Goal: Information Seeking & Learning: Learn about a topic

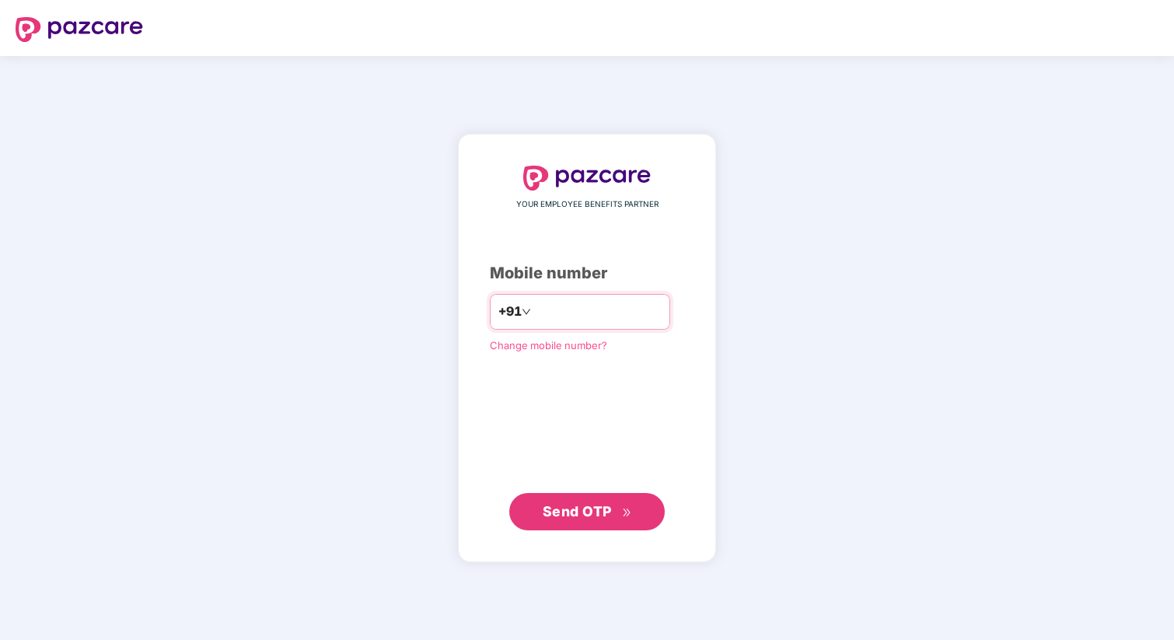
type input "**********"
click at [691, 370] on div "**********" at bounding box center [587, 348] width 258 height 429
click at [593, 510] on span "Send OTP" at bounding box center [577, 510] width 69 height 16
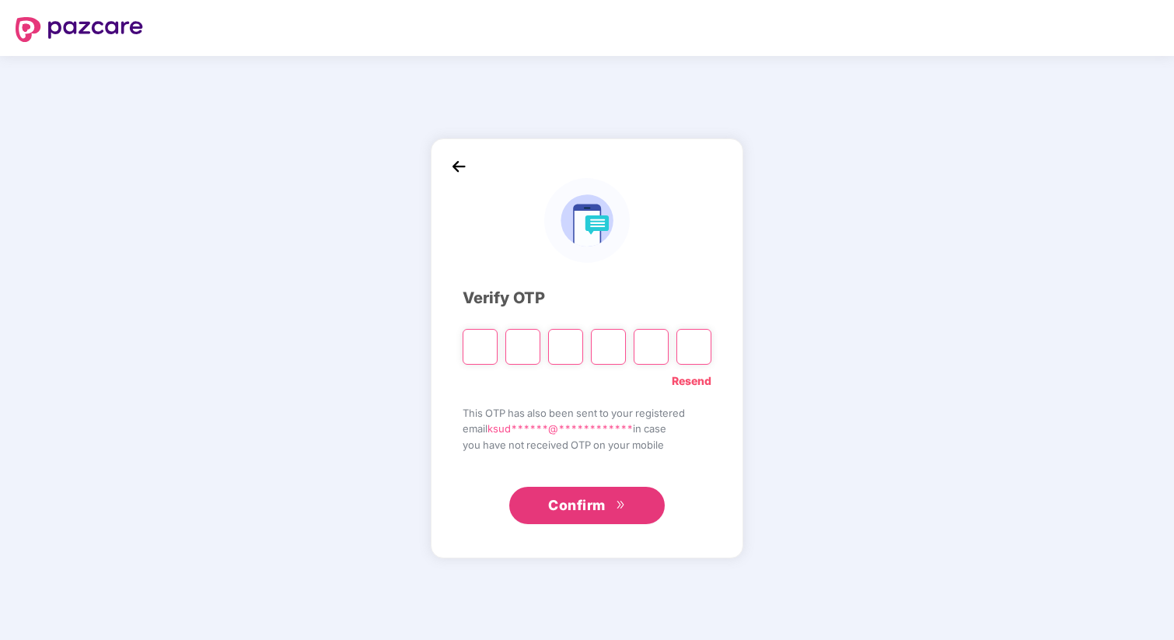
type input "*"
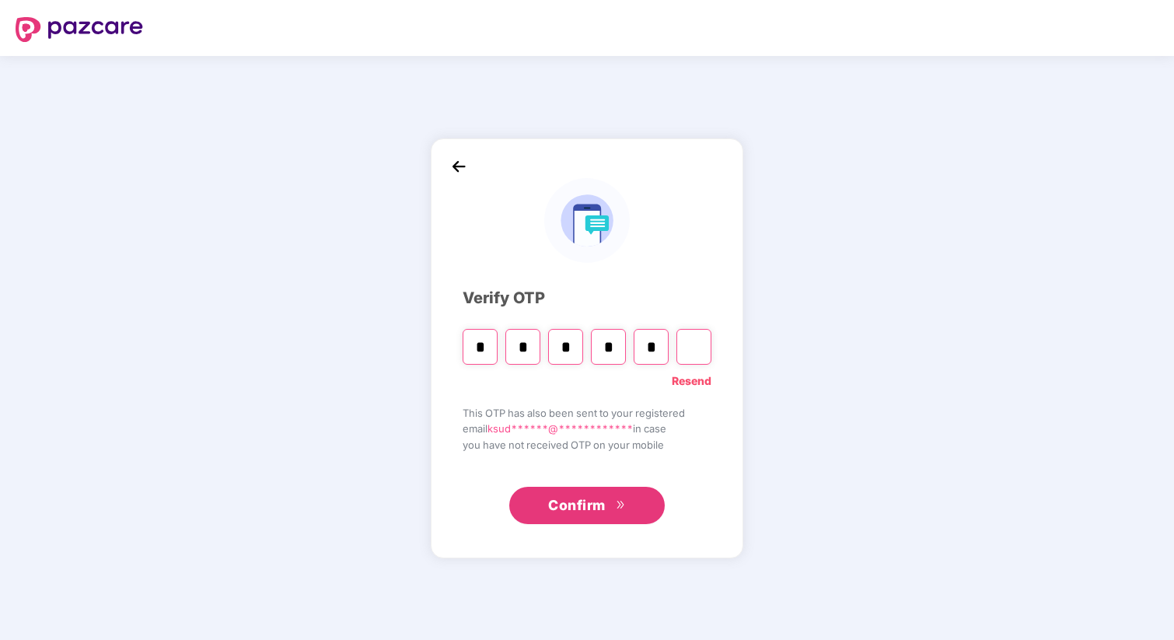
type input "*"
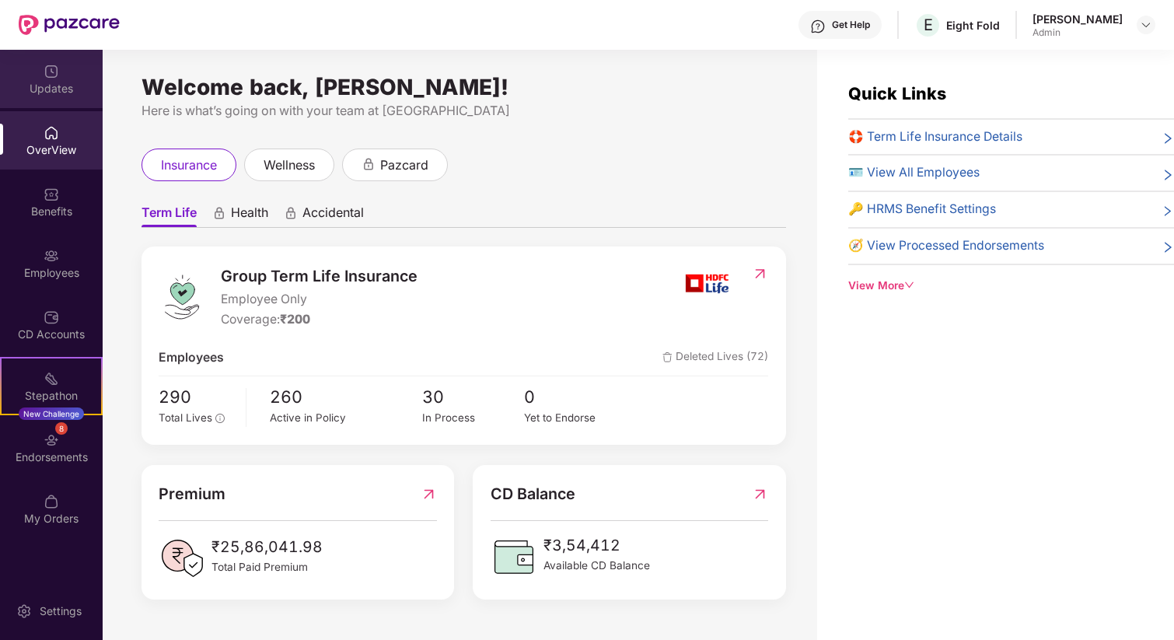
click at [56, 72] on img at bounding box center [52, 72] width 16 height 16
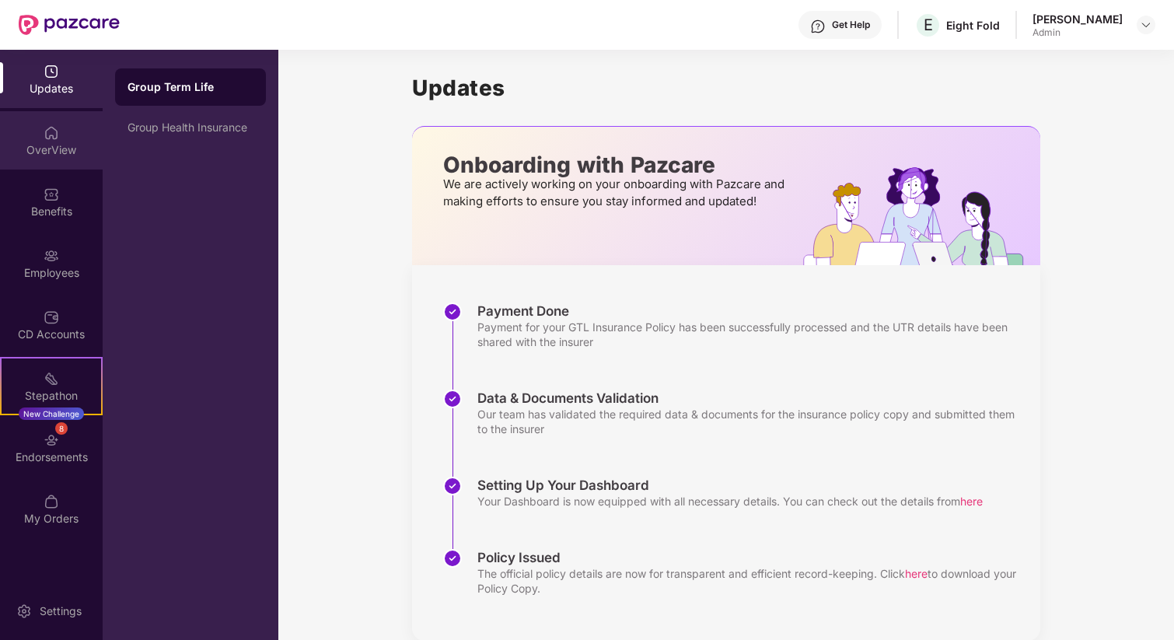
click at [58, 157] on div "OverView" at bounding box center [51, 150] width 103 height 16
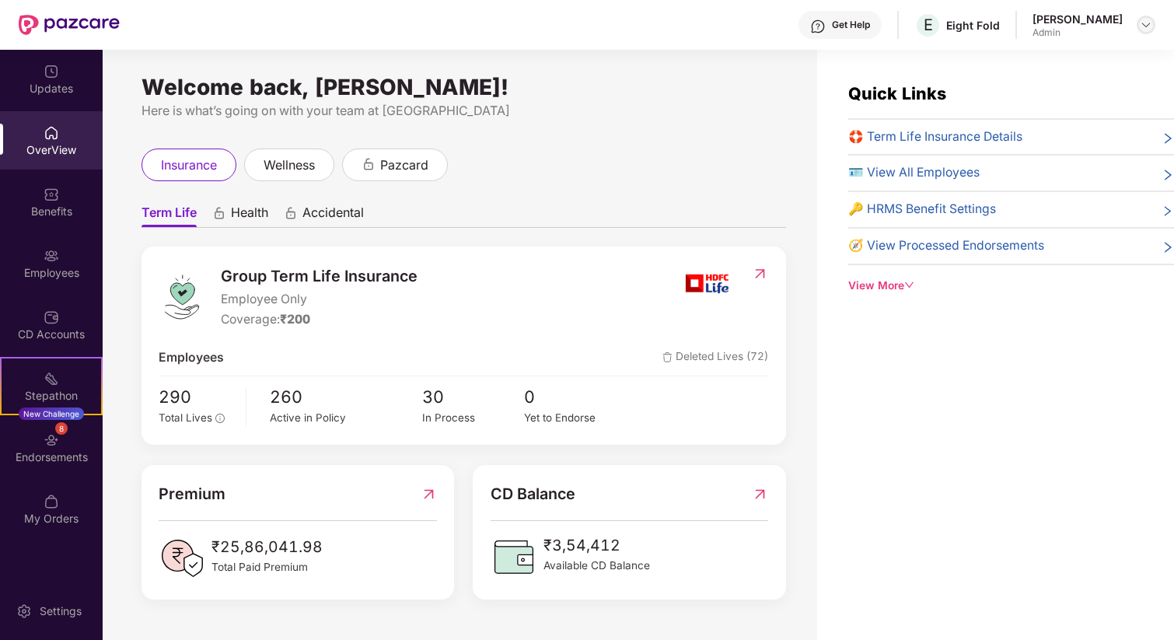
click at [1141, 18] on div at bounding box center [1146, 25] width 19 height 19
click at [1033, 52] on div "Switch to User view" at bounding box center [1073, 62] width 202 height 30
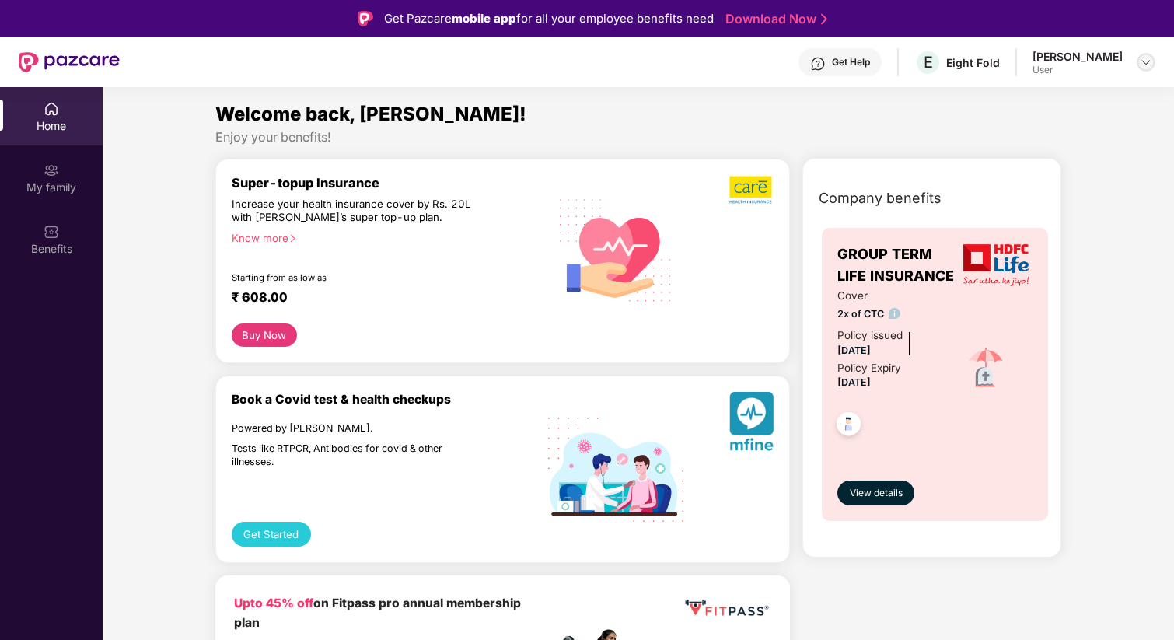
click at [1149, 65] on img at bounding box center [1146, 62] width 12 height 12
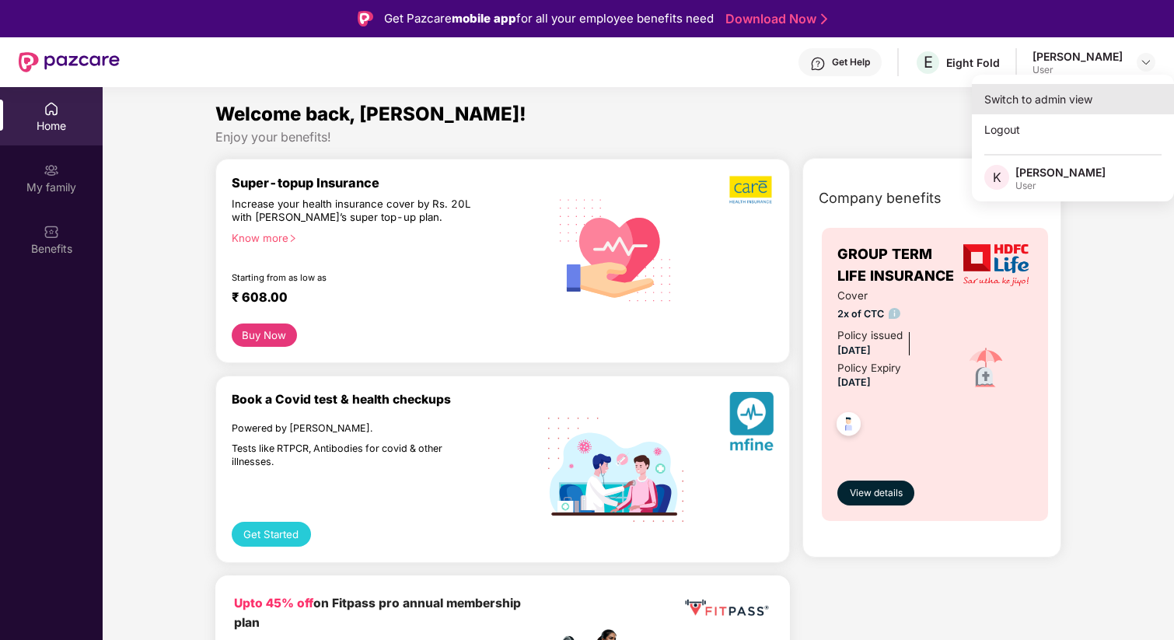
click at [1008, 101] on div "Switch to admin view" at bounding box center [1073, 99] width 202 height 30
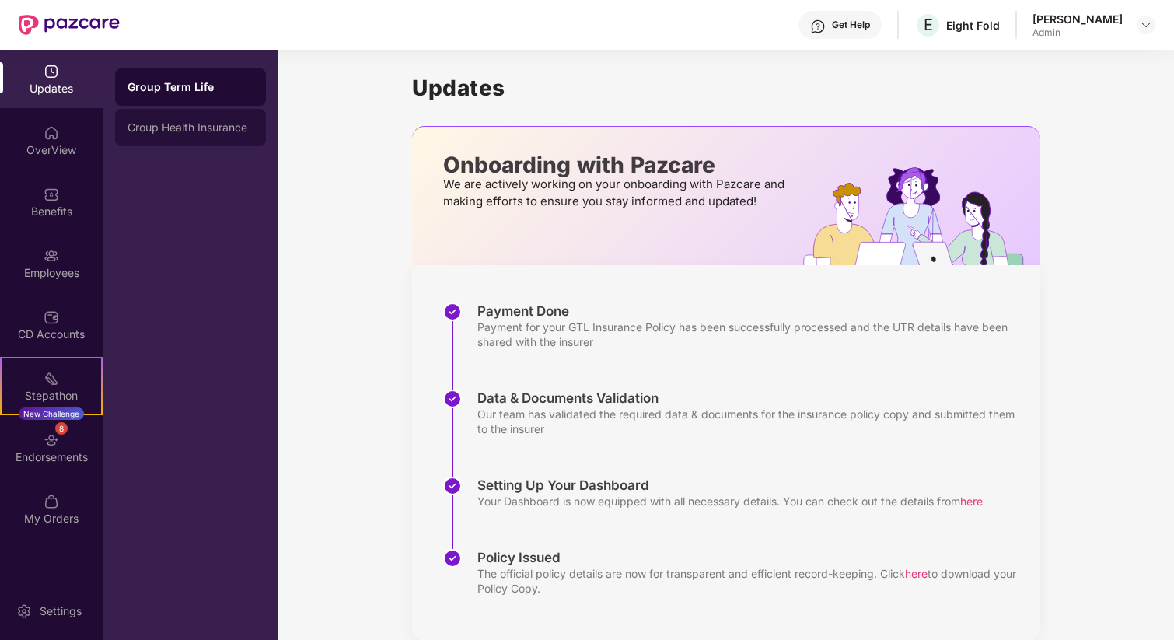
click at [177, 129] on div "Group Health Insurance" at bounding box center [191, 127] width 126 height 12
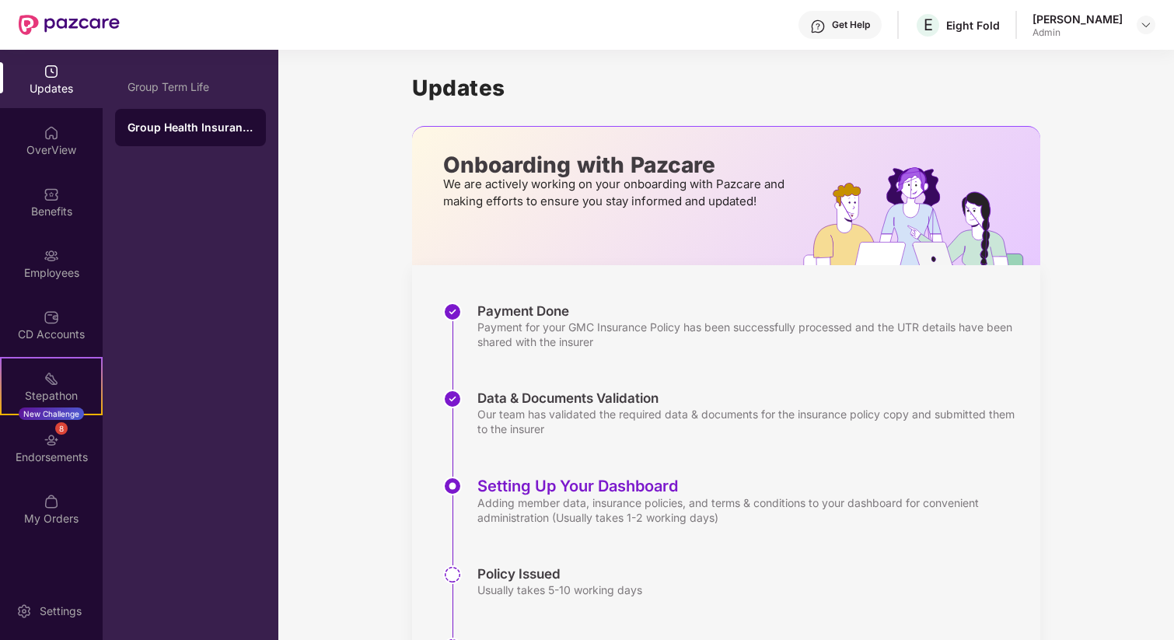
scroll to position [100, 0]
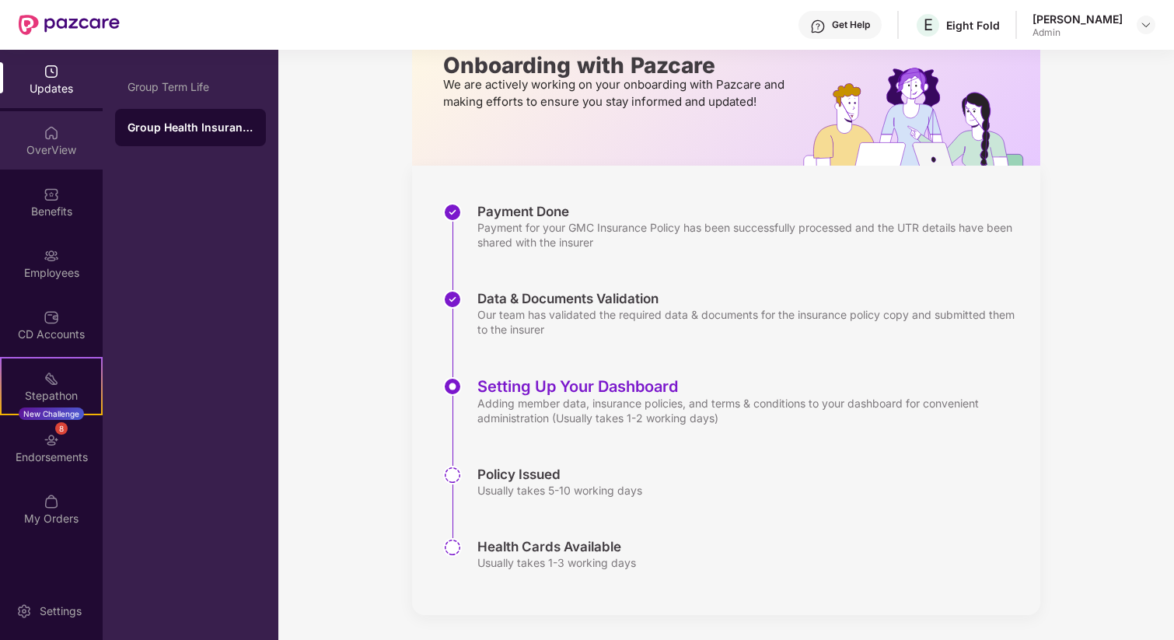
click at [52, 141] on div "OverView" at bounding box center [51, 140] width 103 height 58
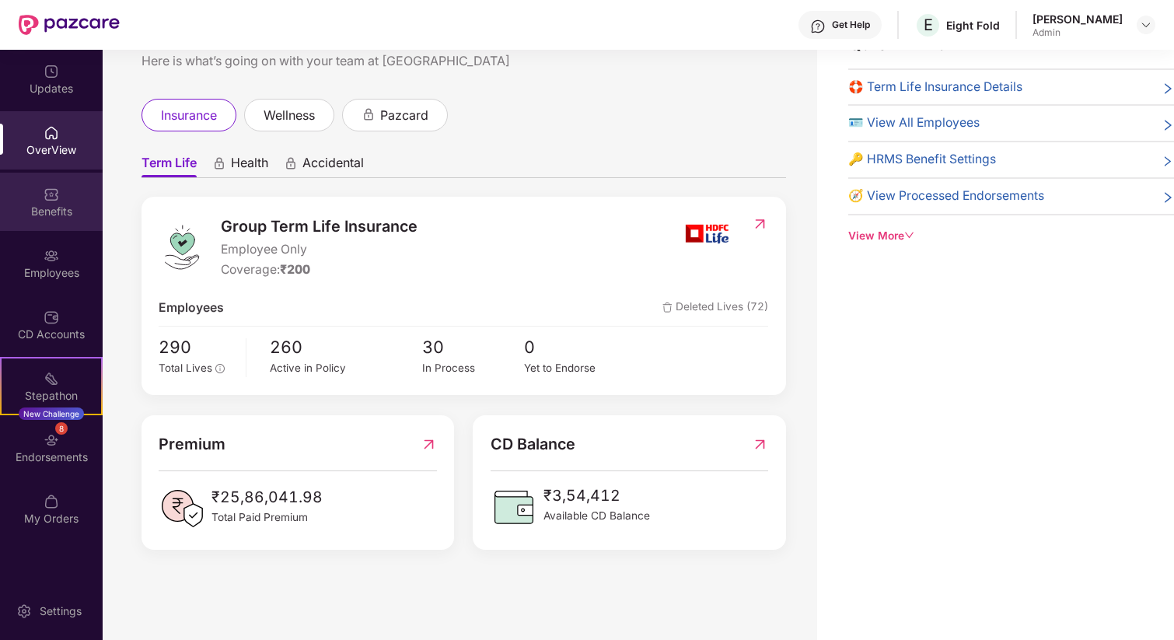
click at [38, 208] on div "Benefits" at bounding box center [51, 212] width 103 height 16
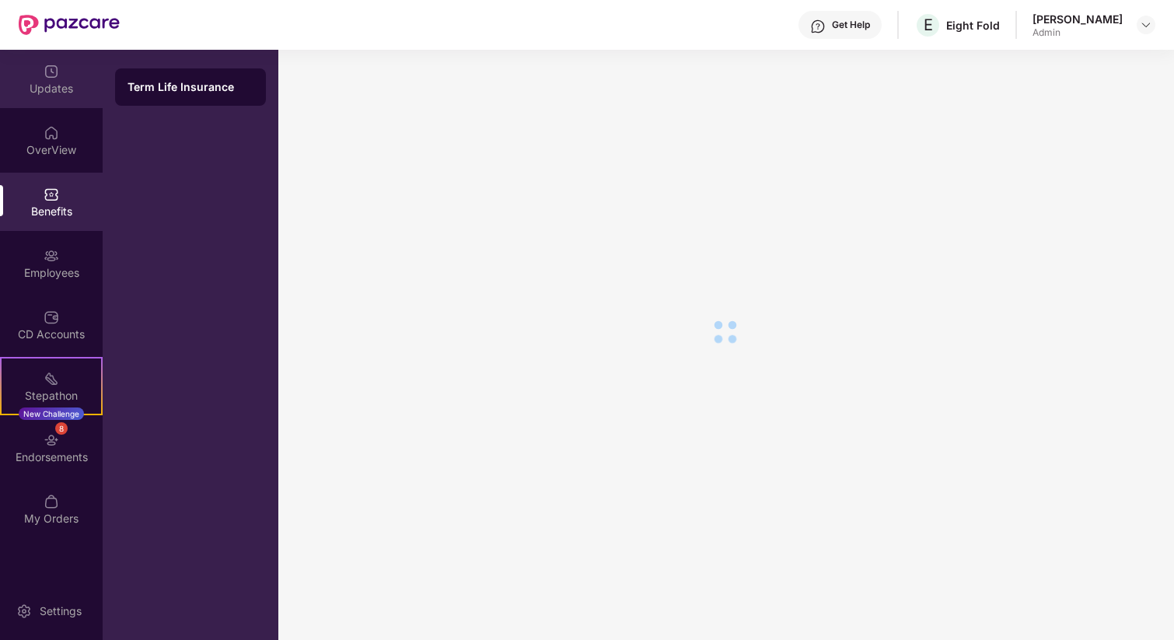
click at [55, 99] on div "Updates" at bounding box center [51, 79] width 103 height 58
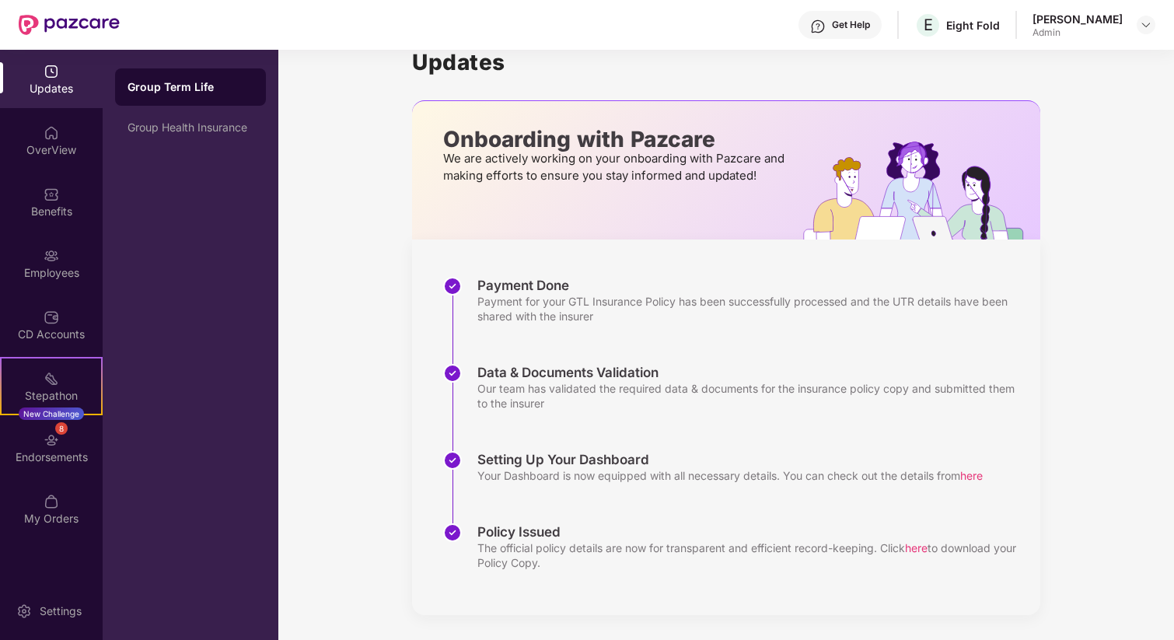
scroll to position [26, 0]
click at [228, 147] on div "Group Term Life Group Health Insurance" at bounding box center [191, 345] width 176 height 590
click at [225, 134] on div "Group Health Insurance" at bounding box center [190, 127] width 151 height 37
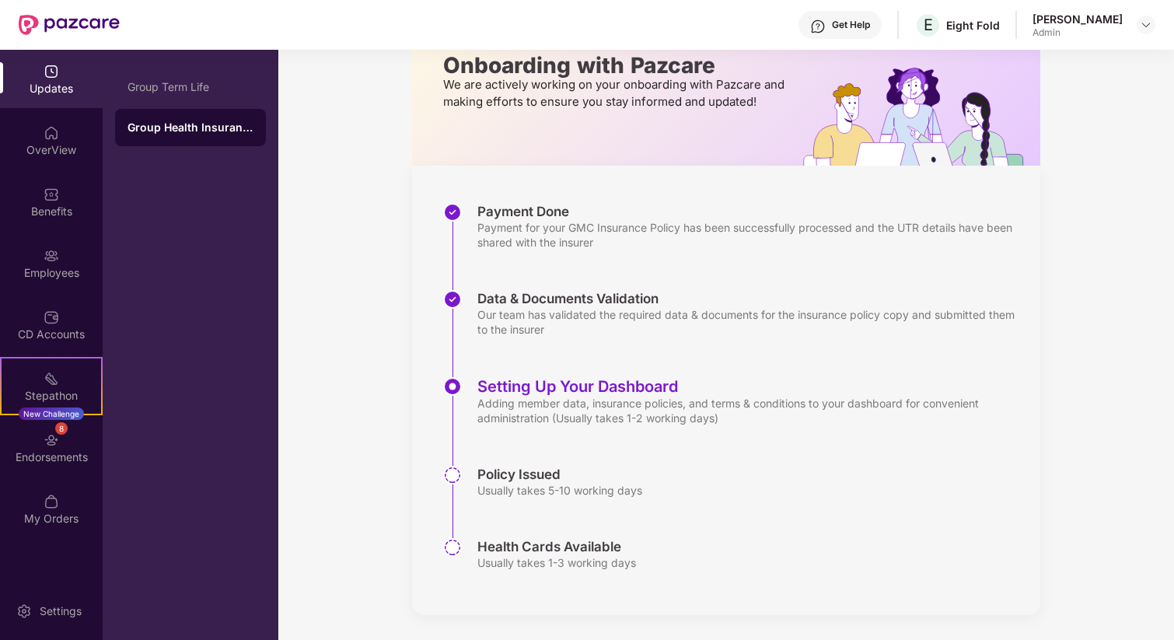
click at [691, 414] on div "Adding member data, insurance policies, and terms & conditions to your dashboar…" at bounding box center [750, 411] width 547 height 30
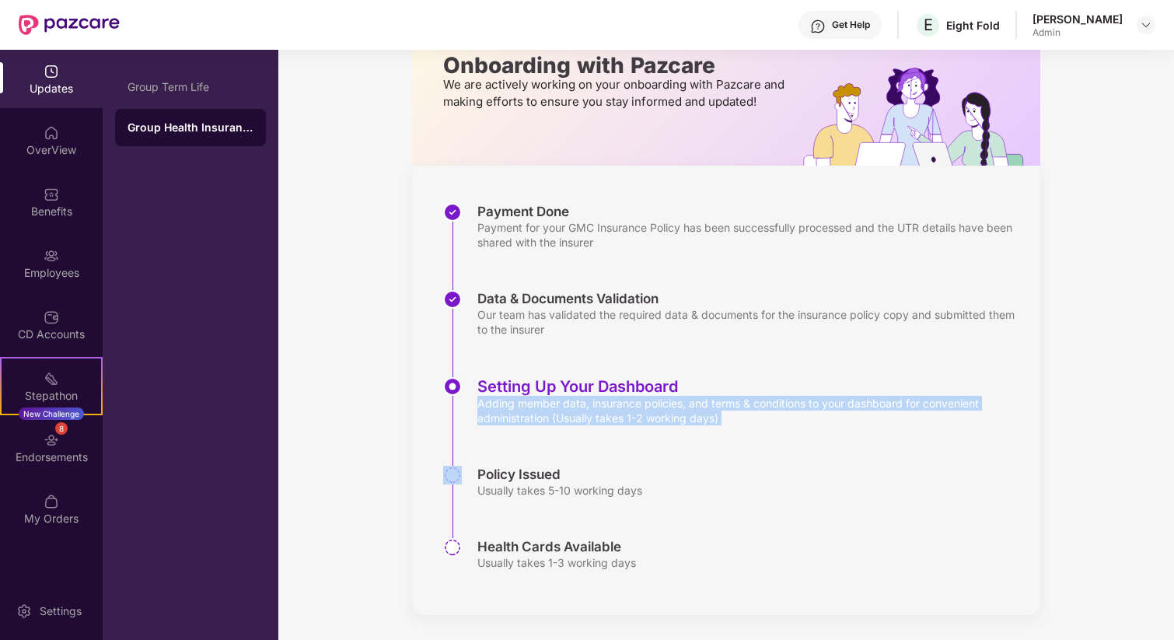
click at [691, 414] on div "Adding member data, insurance policies, and terms & conditions to your dashboar…" at bounding box center [750, 411] width 547 height 30
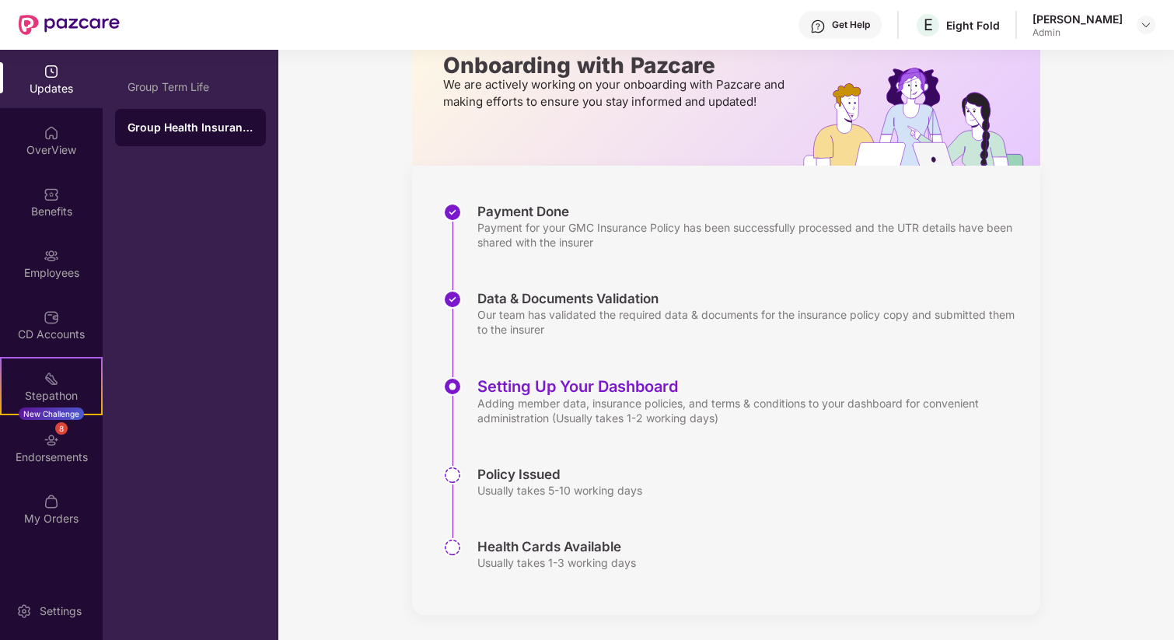
click at [666, 498] on div "Policy Issued Usually takes 5-10 working days" at bounding box center [741, 502] width 597 height 72
drag, startPoint x: 645, startPoint y: 561, endPoint x: 476, endPoint y: 546, distance: 170.1
click at [476, 546] on div "Health Cards Available Usually takes 1-3 working days" at bounding box center [741, 558] width 597 height 40
click at [688, 577] on div "Health Cards Available Usually takes 1-3 working days" at bounding box center [741, 558] width 597 height 40
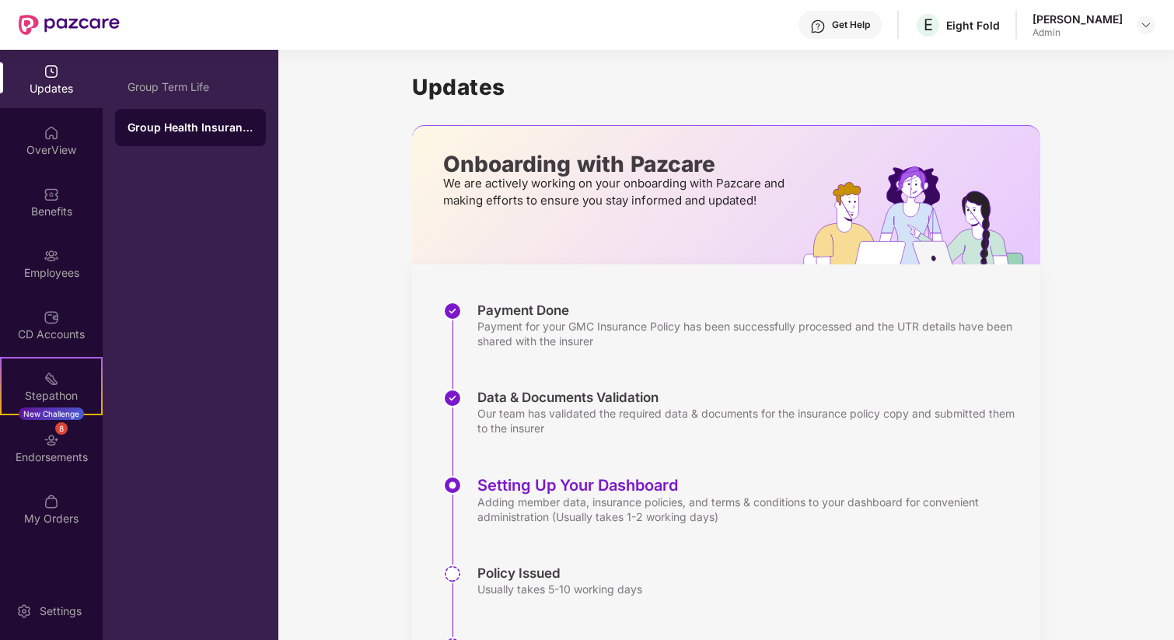
scroll to position [0, 0]
click at [54, 134] on img at bounding box center [52, 133] width 16 height 16
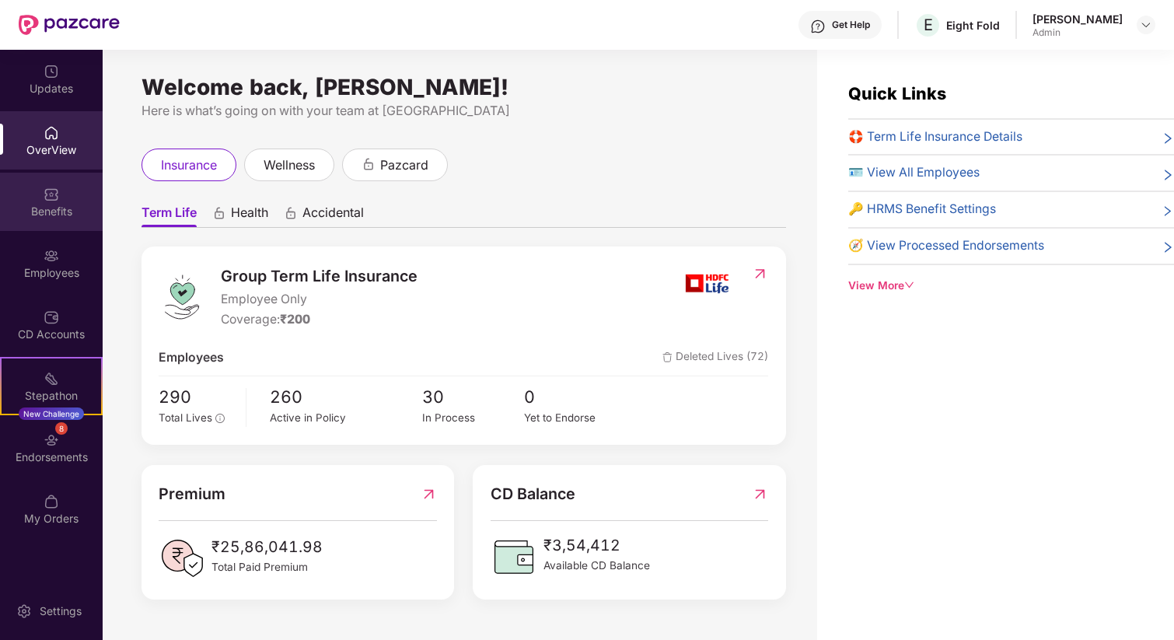
click at [67, 225] on div "Benefits" at bounding box center [51, 202] width 103 height 58
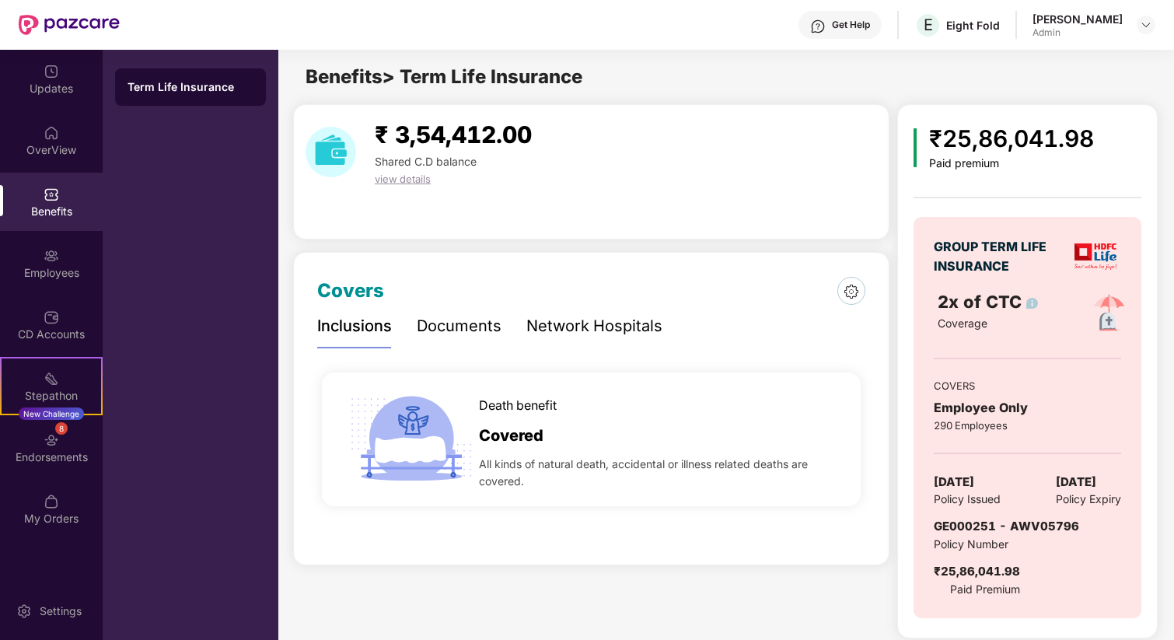
click at [456, 322] on div "Documents" at bounding box center [459, 326] width 85 height 24
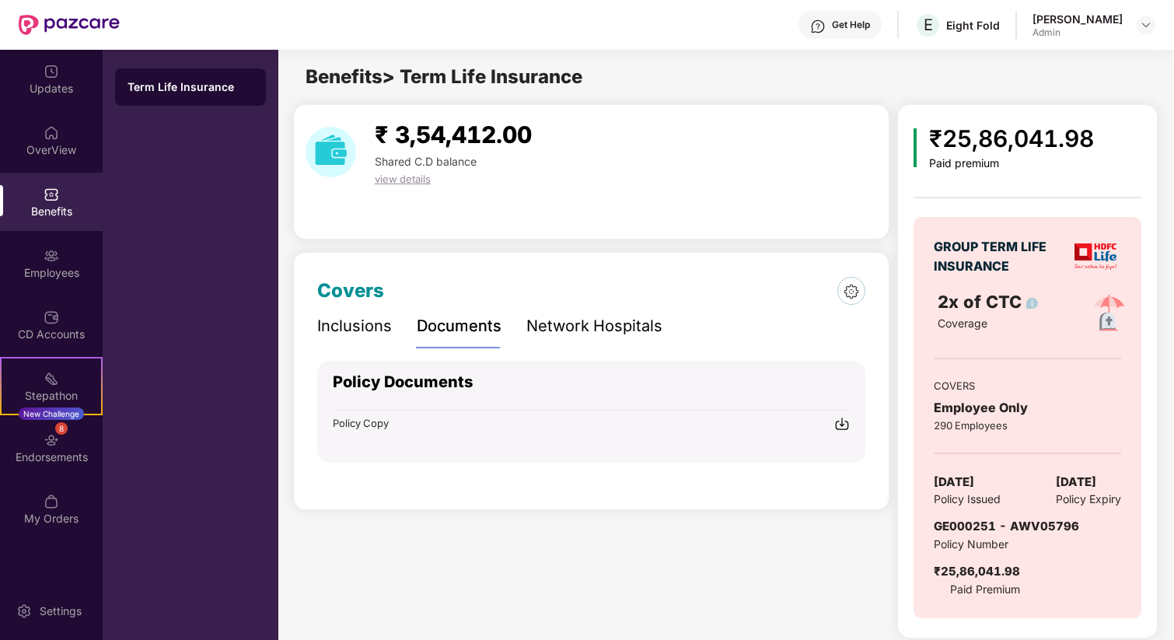
click at [556, 319] on div "Network Hospitals" at bounding box center [594, 326] width 136 height 24
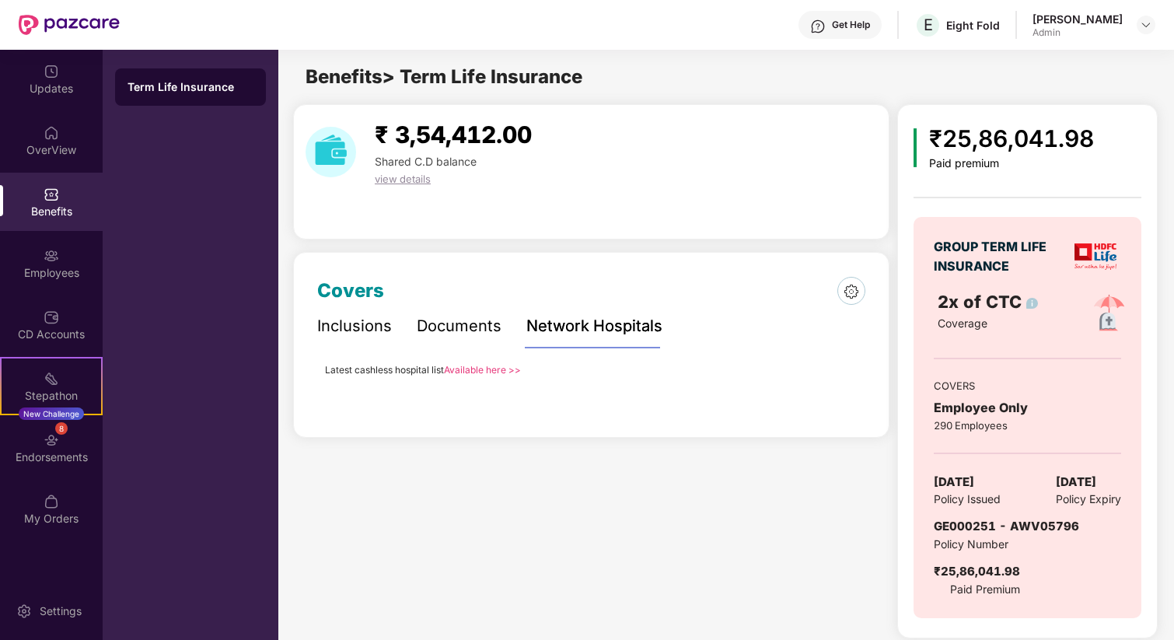
click at [356, 327] on div "Inclusions" at bounding box center [354, 326] width 75 height 24
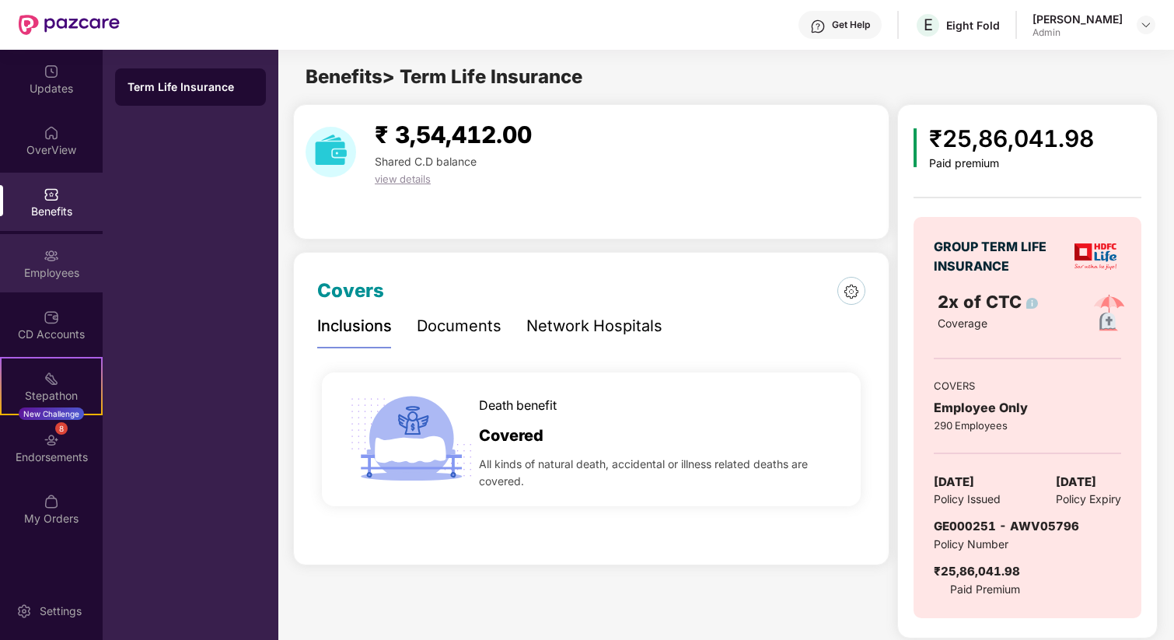
click at [47, 251] on img at bounding box center [52, 256] width 16 height 16
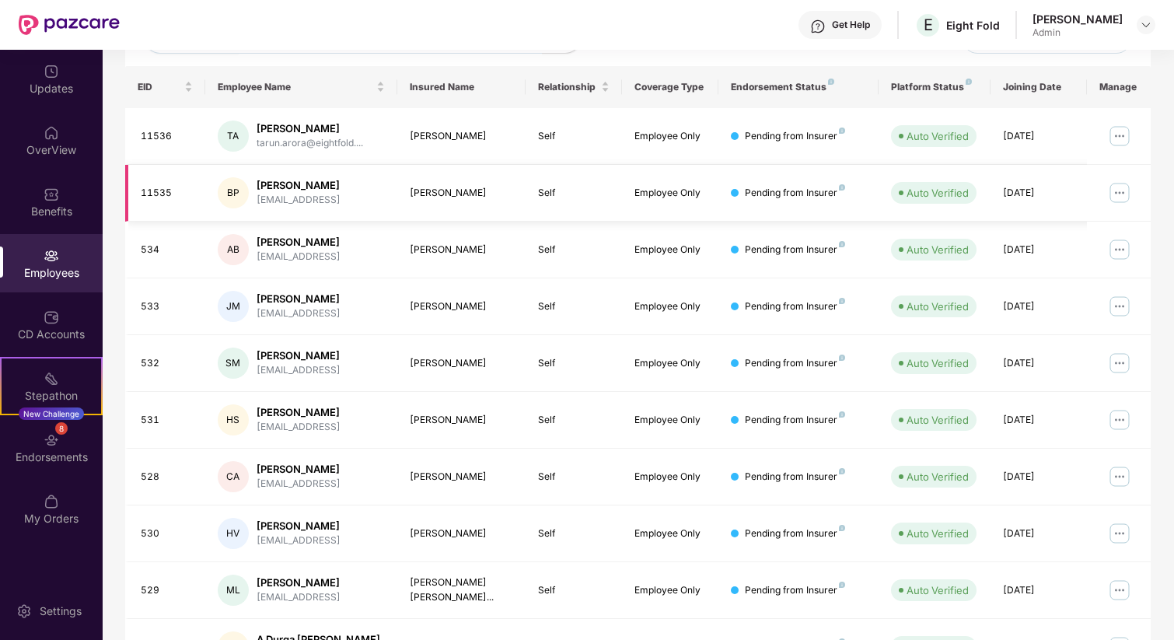
scroll to position [316, 0]
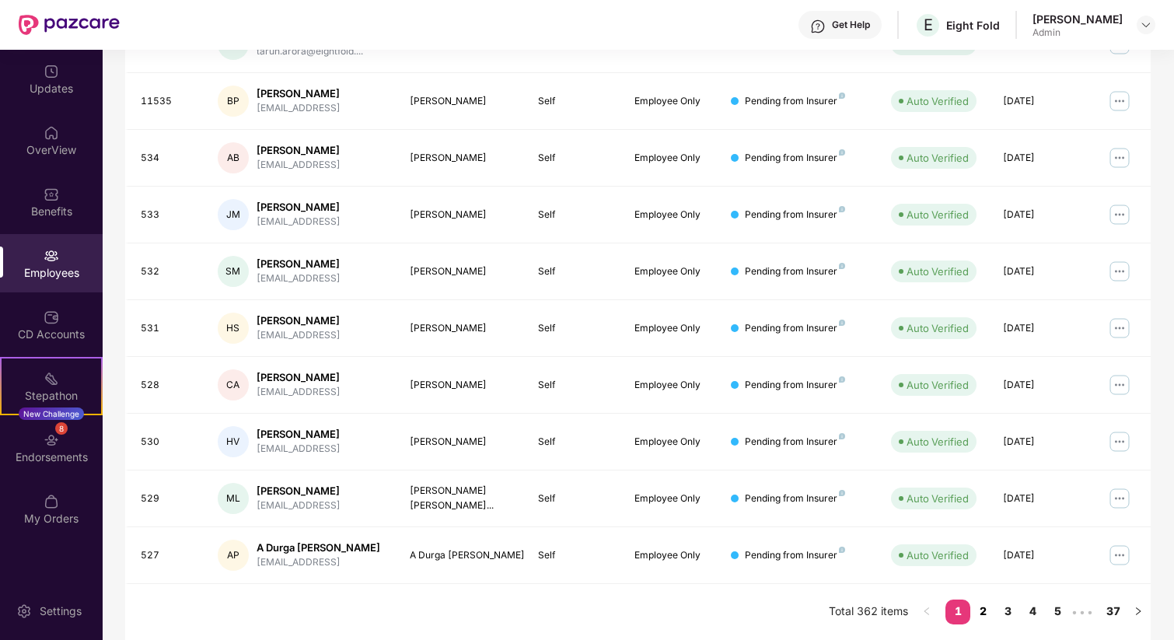
click at [986, 609] on link "2" at bounding box center [982, 610] width 25 height 23
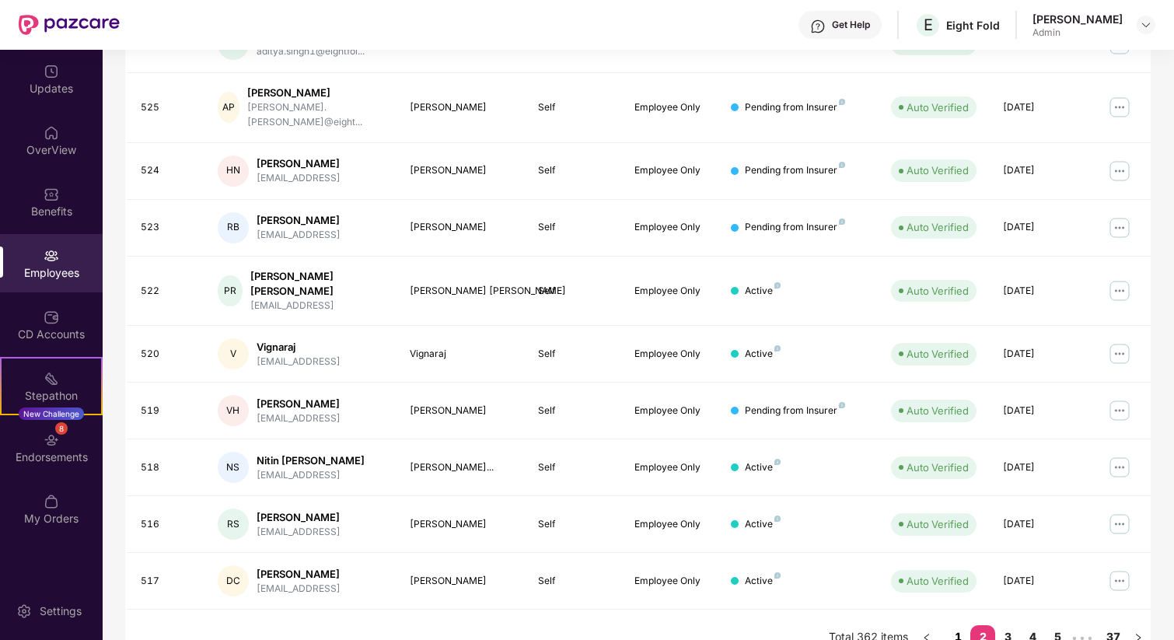
click at [956, 625] on link "1" at bounding box center [957, 636] width 25 height 23
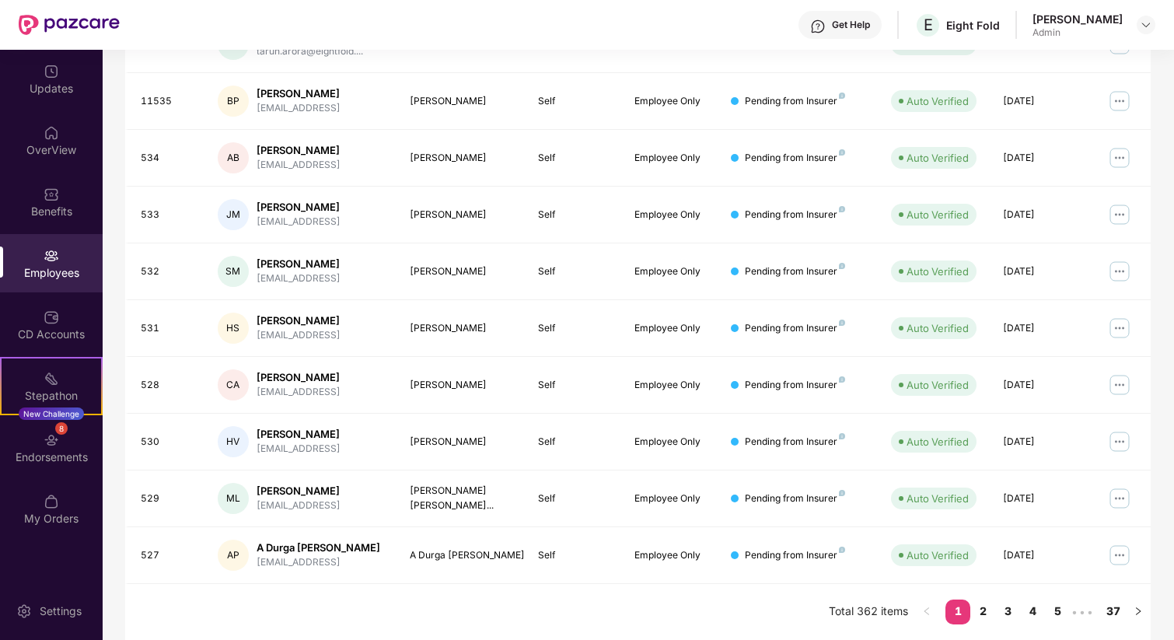
scroll to position [0, 0]
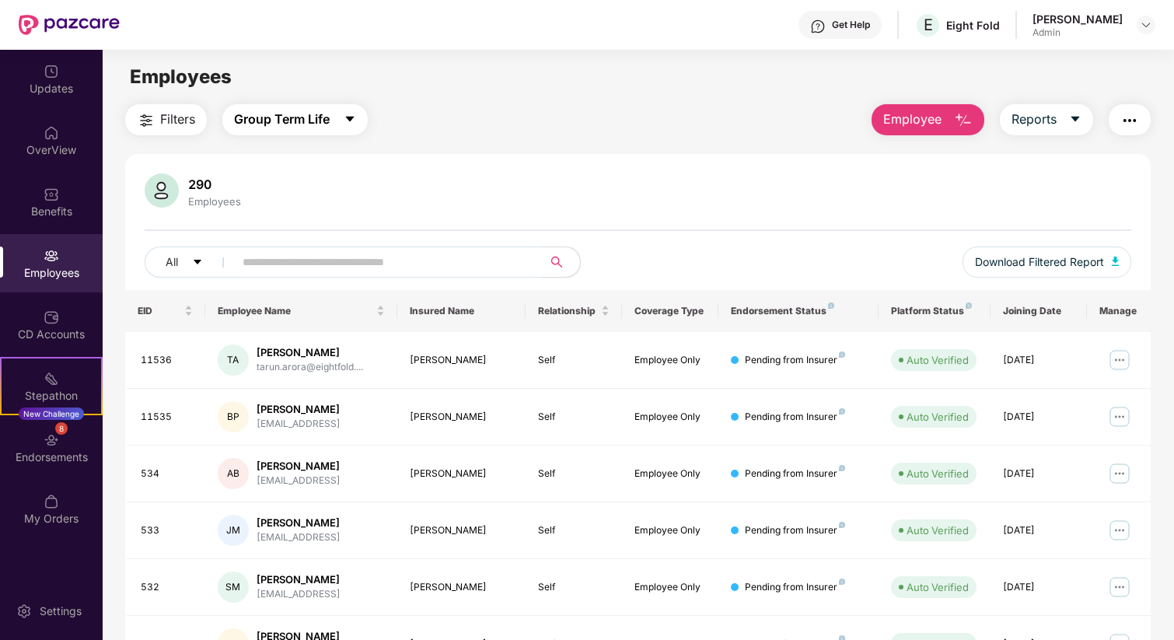
click at [320, 113] on span "Group Term Life" at bounding box center [282, 119] width 96 height 19
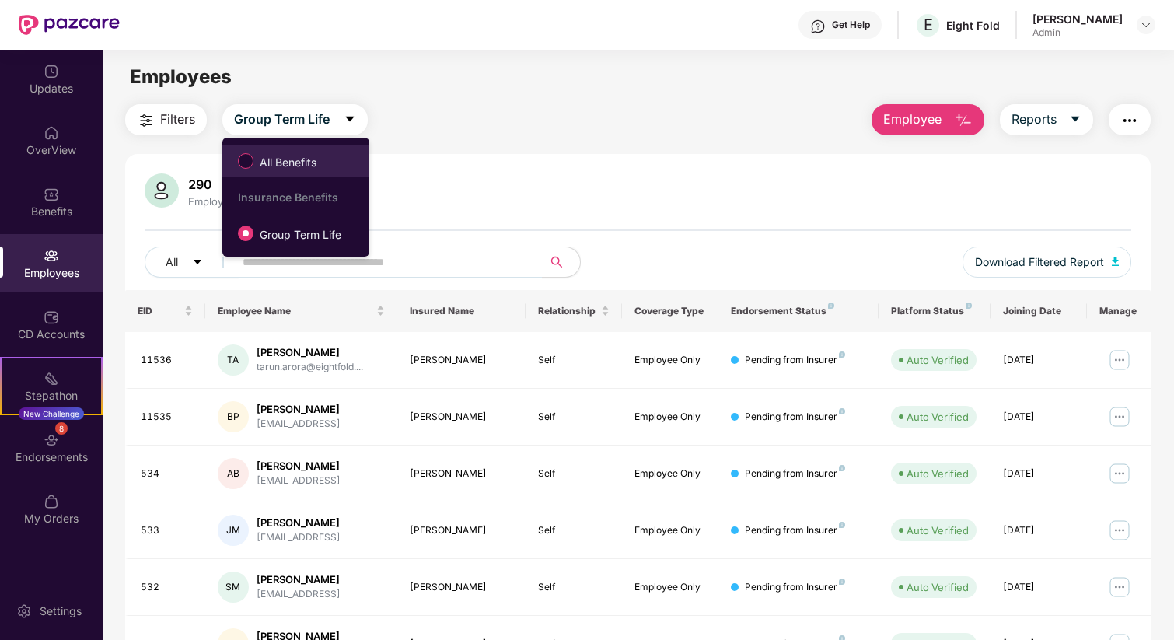
click at [313, 158] on span "All Benefits" at bounding box center [287, 162] width 69 height 17
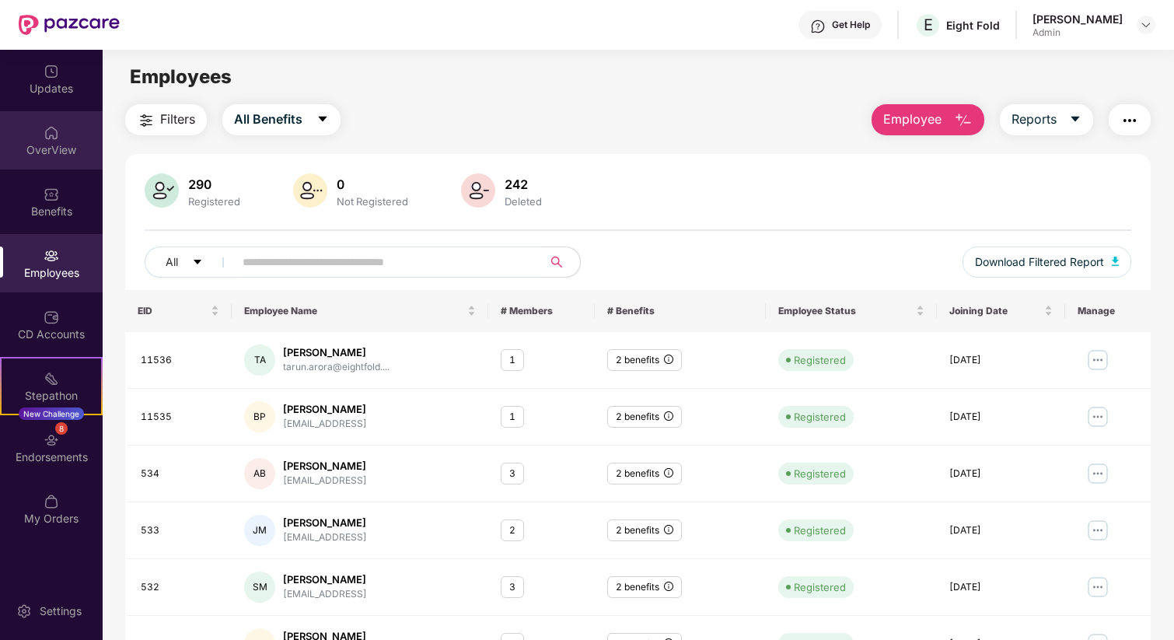
click at [62, 128] on div "OverView" at bounding box center [51, 140] width 103 height 58
